Goal: Task Accomplishment & Management: Use online tool/utility

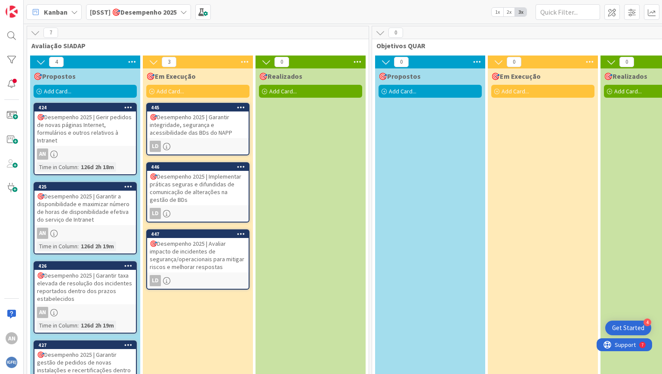
click at [246, 59] on icon at bounding box center [244, 61] width 11 height 13
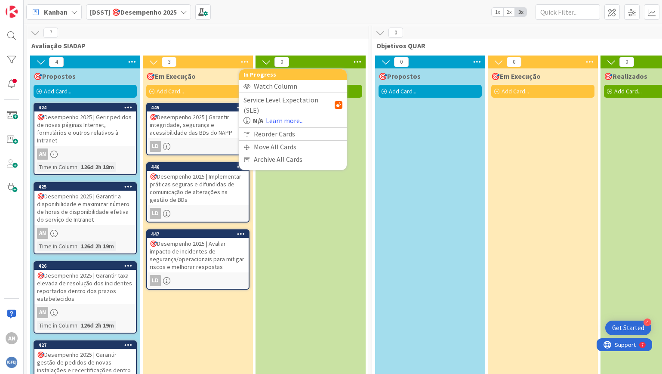
click at [359, 62] on icon at bounding box center [357, 61] width 11 height 13
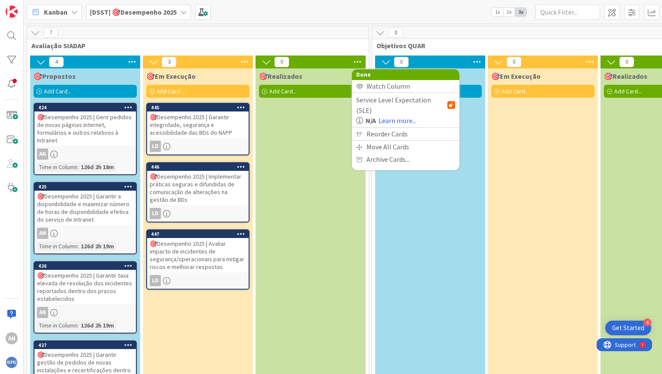
click at [310, 141] on div "🎯Realizados Add Card..." at bounding box center [310, 243] width 110 height 351
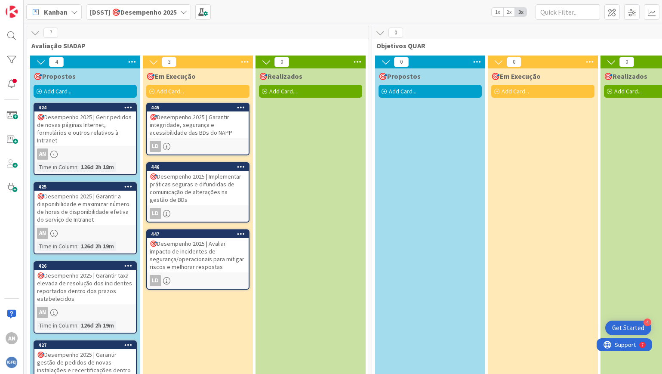
click at [172, 118] on div "🎯Desempenho 2025 | Garantir integridade, segurança e acessibilidade das BDs do …" at bounding box center [197, 124] width 101 height 27
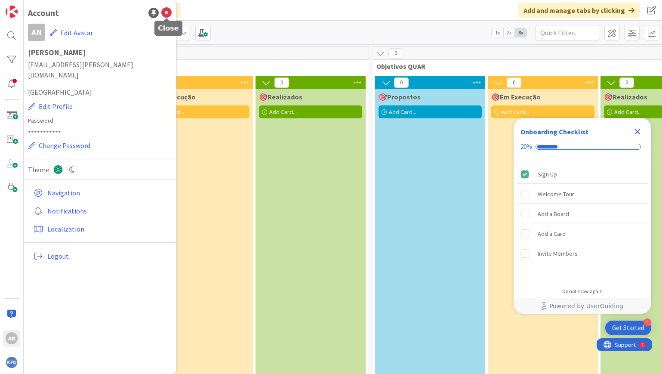
click at [164, 12] on icon at bounding box center [166, 13] width 10 height 10
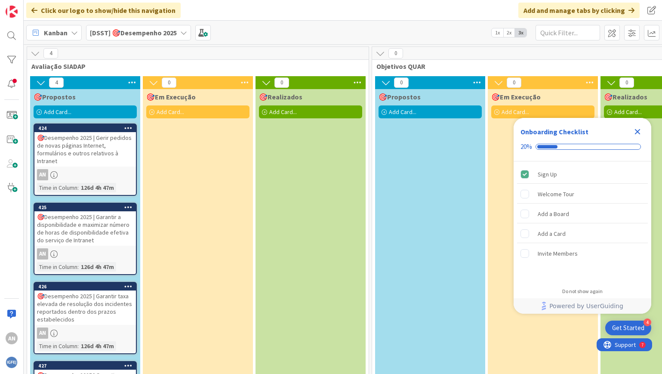
click at [193, 158] on div "🎯Em Execução Add Card..." at bounding box center [198, 264] width 110 height 351
click at [640, 132] on icon "Close Checklist" at bounding box center [637, 131] width 10 height 10
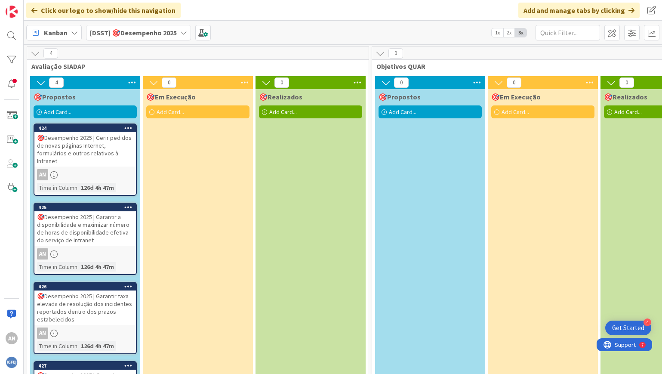
click at [243, 82] on icon at bounding box center [244, 82] width 11 height 13
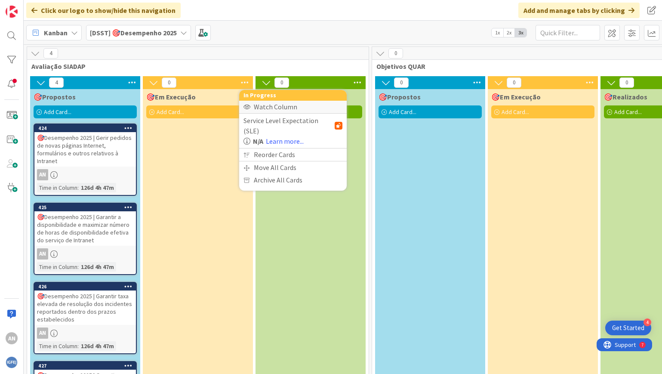
click at [267, 106] on div "Watch Column" at bounding box center [293, 107] width 108 height 12
click at [267, 106] on div "Stop Watching Column" at bounding box center [293, 107] width 108 height 12
click at [260, 105] on div "Watch Column" at bounding box center [293, 107] width 108 height 12
click at [260, 105] on div "Stop Watching Column" at bounding box center [293, 107] width 108 height 12
click at [216, 224] on div "🎯Em Execução Add Card..." at bounding box center [198, 264] width 110 height 351
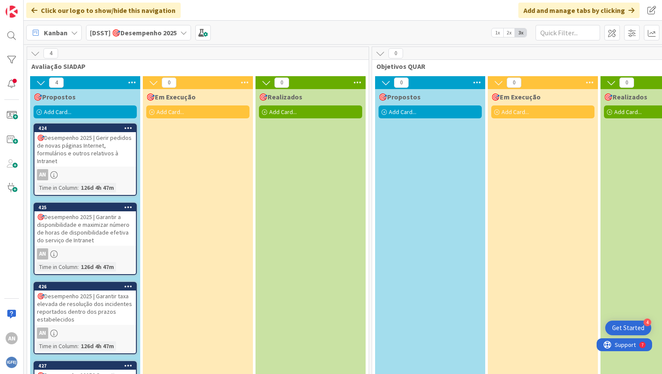
click at [246, 81] on icon at bounding box center [244, 82] width 11 height 13
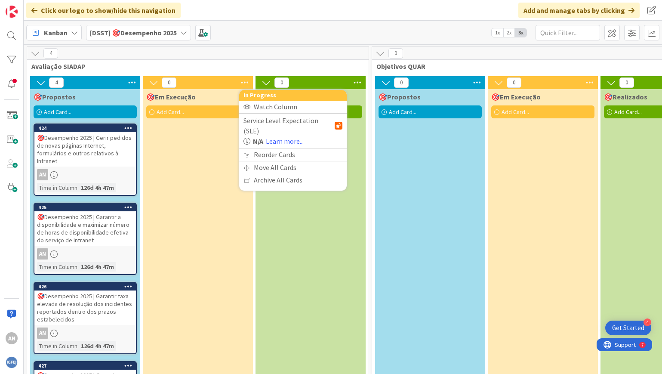
click at [246, 81] on icon at bounding box center [244, 82] width 11 height 13
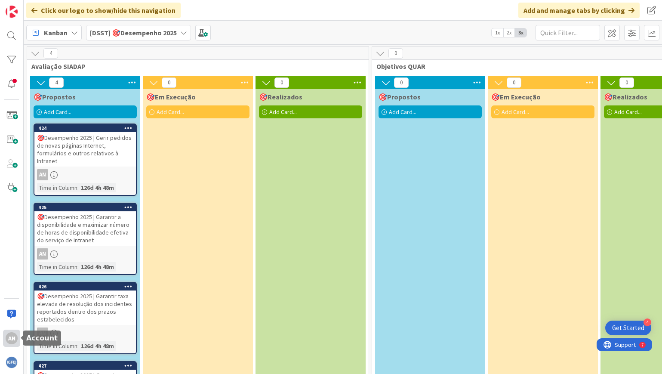
click at [12, 338] on div "AN" at bounding box center [12, 338] width 12 height 12
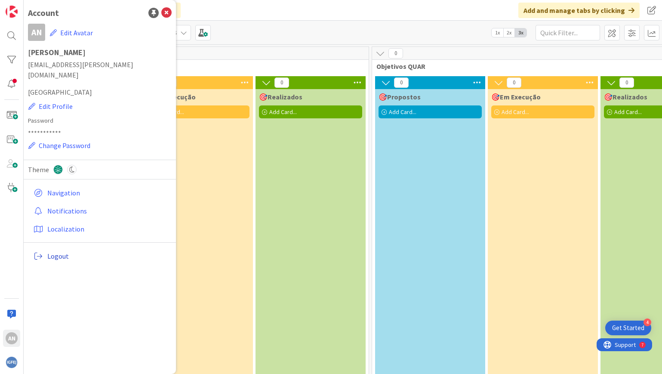
click at [52, 251] on span "Logout" at bounding box center [107, 256] width 121 height 10
